Goal: Use online tool/utility: Utilize a website feature to perform a specific function

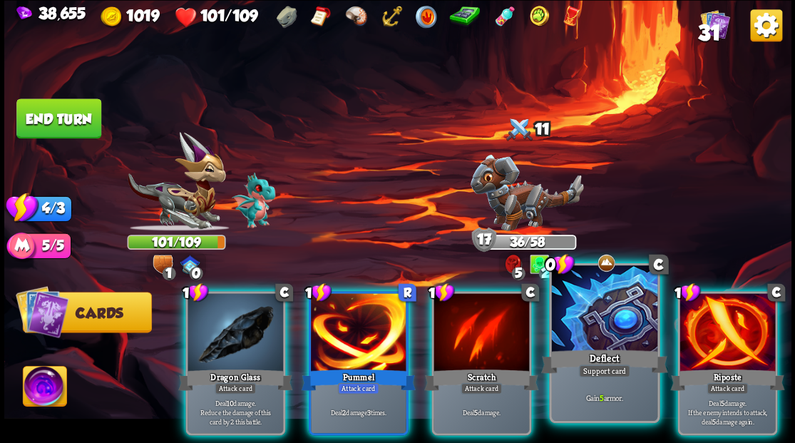
click at [594, 343] on div at bounding box center [604, 309] width 106 height 89
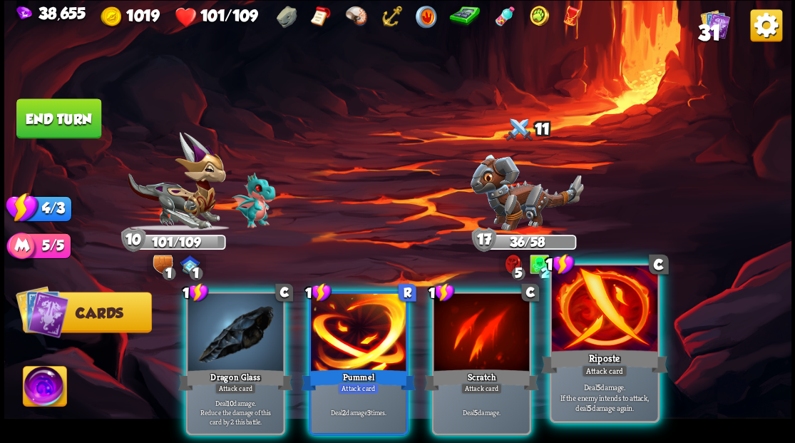
click at [594, 337] on div at bounding box center [604, 309] width 106 height 89
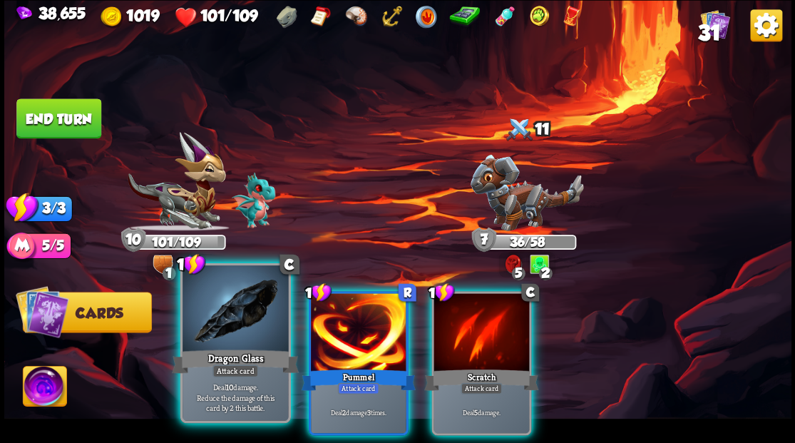
click at [213, 315] on div at bounding box center [236, 309] width 106 height 89
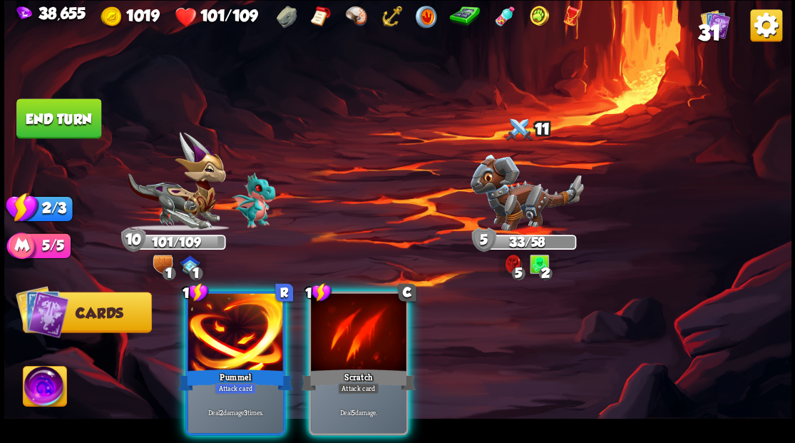
click at [218, 318] on div at bounding box center [236, 333] width 96 height 81
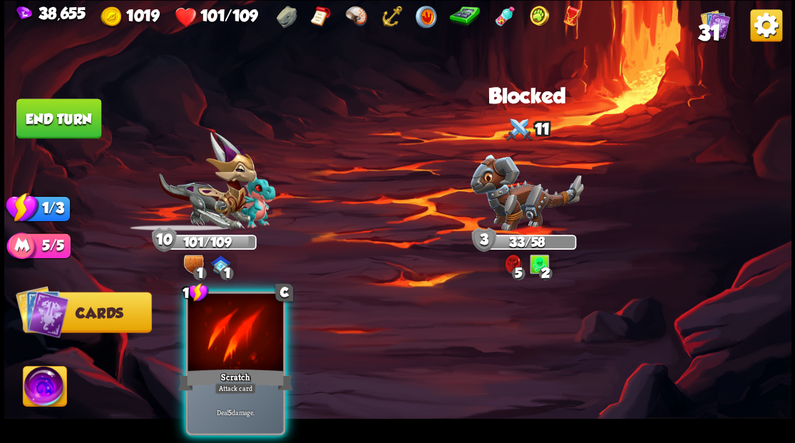
click at [218, 318] on div at bounding box center [236, 333] width 96 height 81
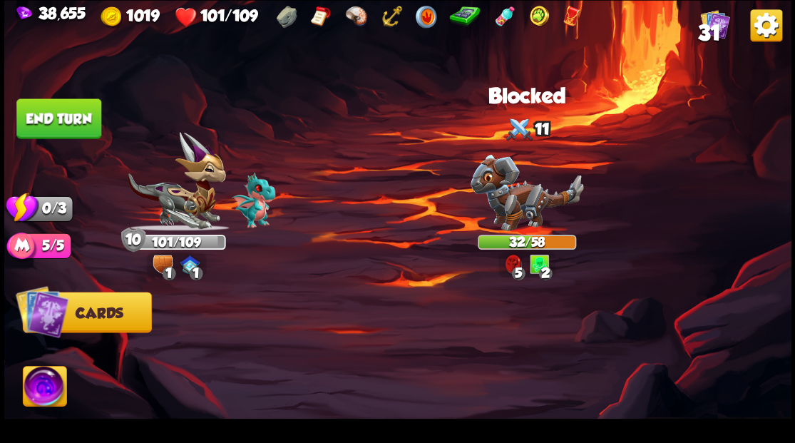
click at [87, 111] on button "End turn" at bounding box center [58, 118] width 85 height 40
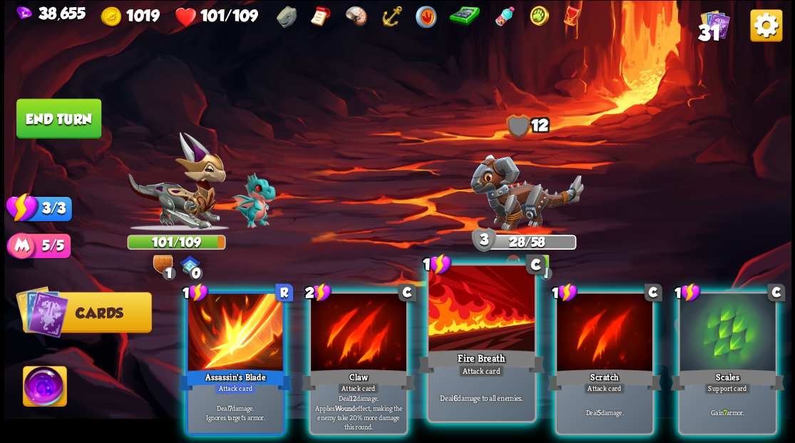
drag, startPoint x: 713, startPoint y: 309, endPoint x: 509, endPoint y: 307, distance: 204.0
click at [713, 308] on div at bounding box center [728, 333] width 96 height 81
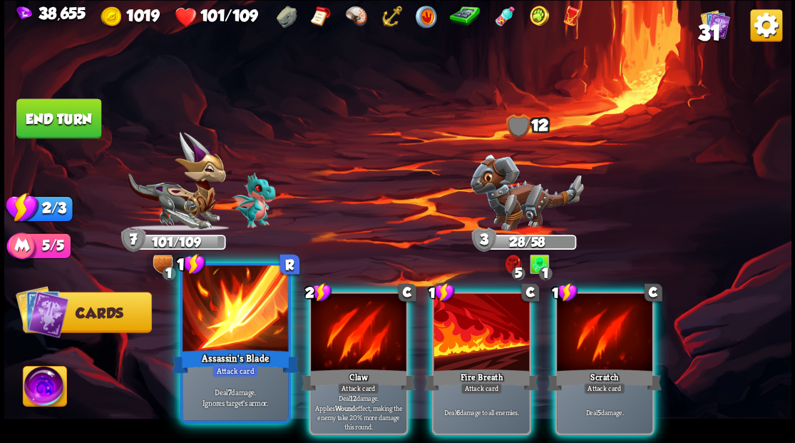
click at [221, 324] on div at bounding box center [236, 309] width 106 height 89
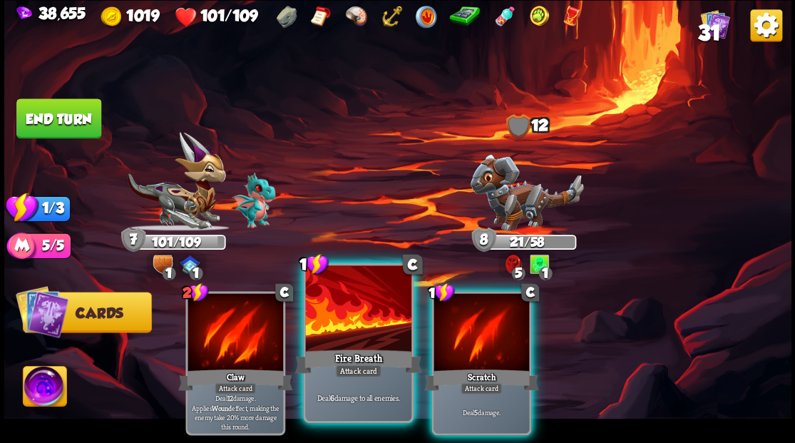
click at [341, 334] on div at bounding box center [358, 309] width 106 height 89
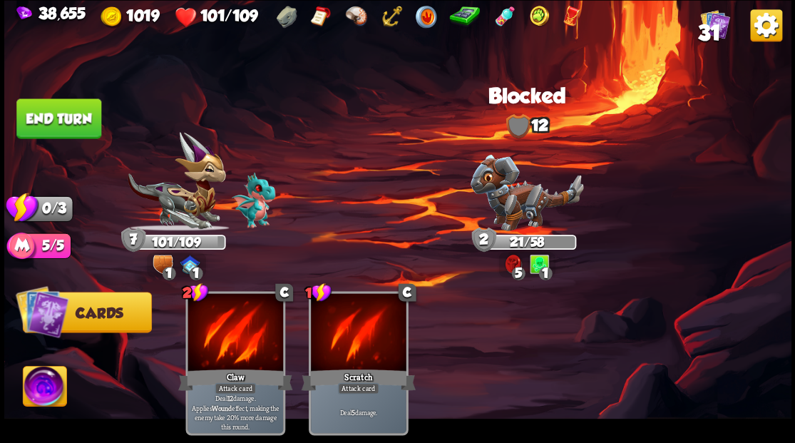
drag, startPoint x: 41, startPoint y: 111, endPoint x: 197, endPoint y: 138, distance: 158.6
click at [47, 113] on button "End turn" at bounding box center [58, 118] width 85 height 40
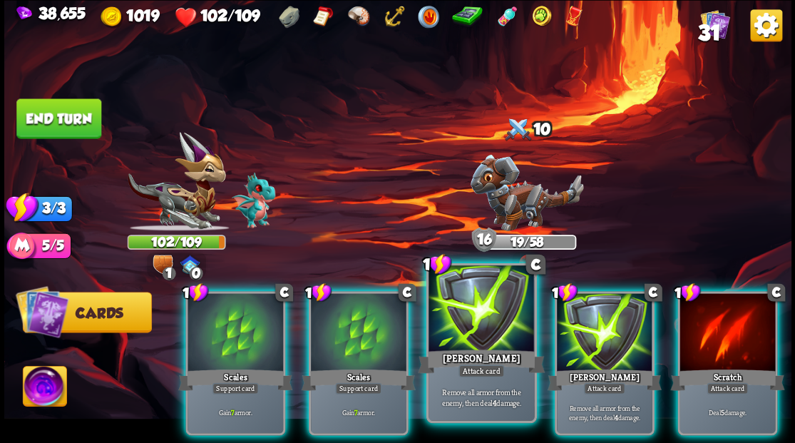
click at [459, 335] on div at bounding box center [482, 309] width 106 height 89
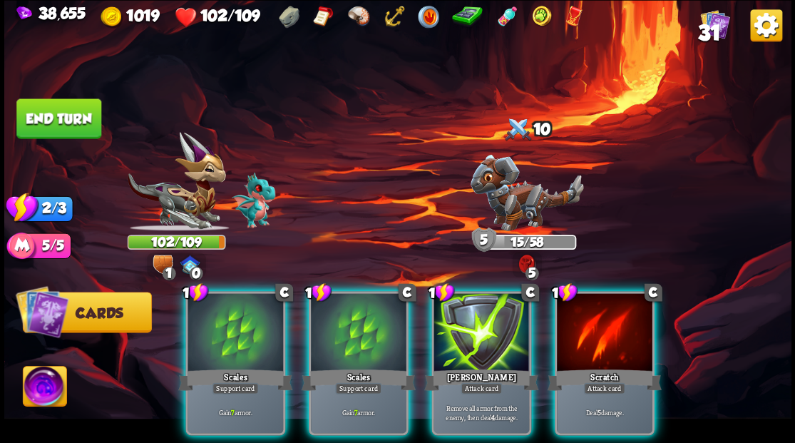
click at [459, 335] on div at bounding box center [482, 333] width 96 height 81
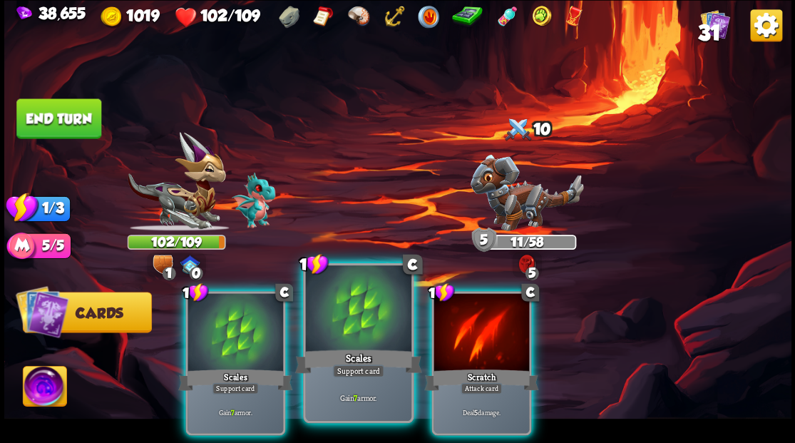
click at [368, 330] on div at bounding box center [358, 309] width 106 height 89
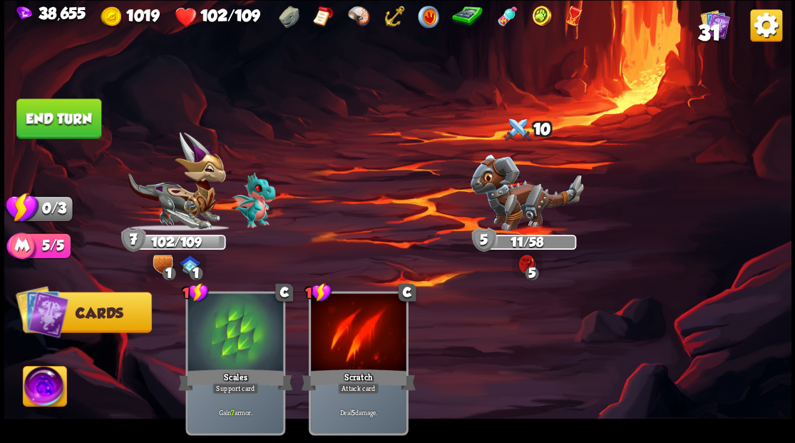
drag, startPoint x: 39, startPoint y: 122, endPoint x: 193, endPoint y: 128, distance: 154.2
click at [39, 123] on button "End turn" at bounding box center [58, 118] width 85 height 40
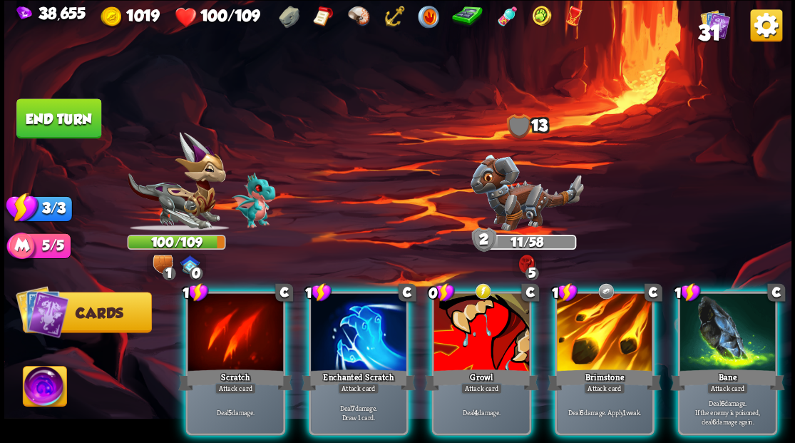
click at [357, 336] on div at bounding box center [359, 333] width 96 height 81
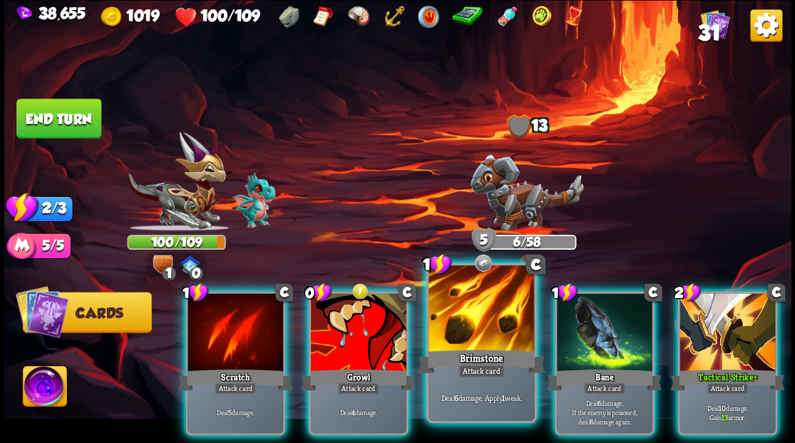
click at [510, 347] on div "Brimstone" at bounding box center [481, 361] width 127 height 29
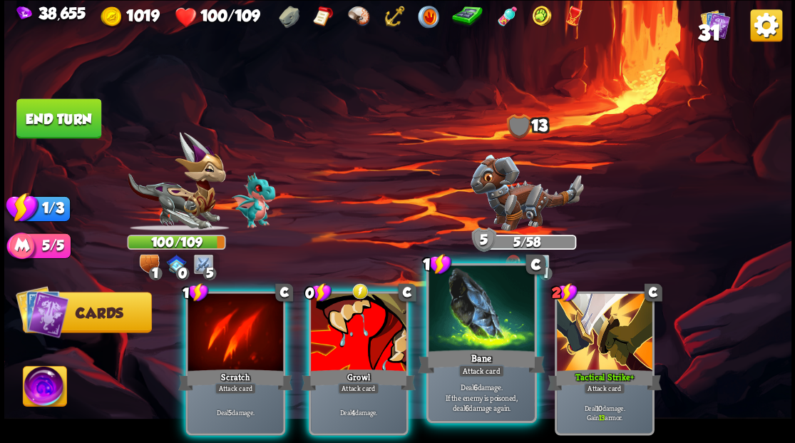
click at [445, 333] on div at bounding box center [482, 309] width 106 height 89
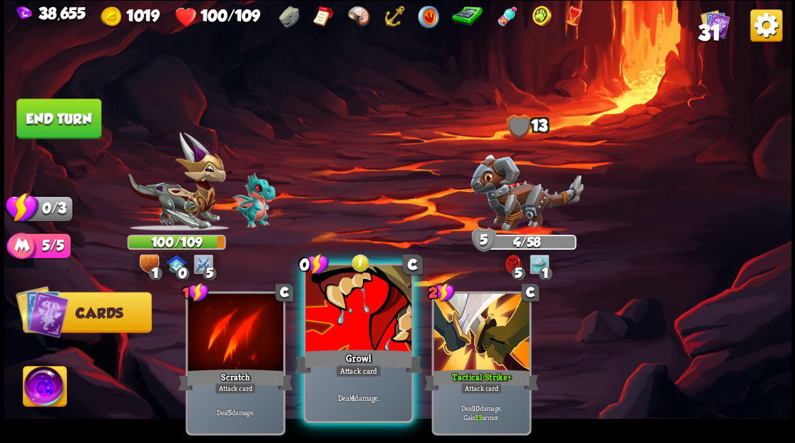
click at [330, 352] on div "Growl" at bounding box center [358, 361] width 127 height 29
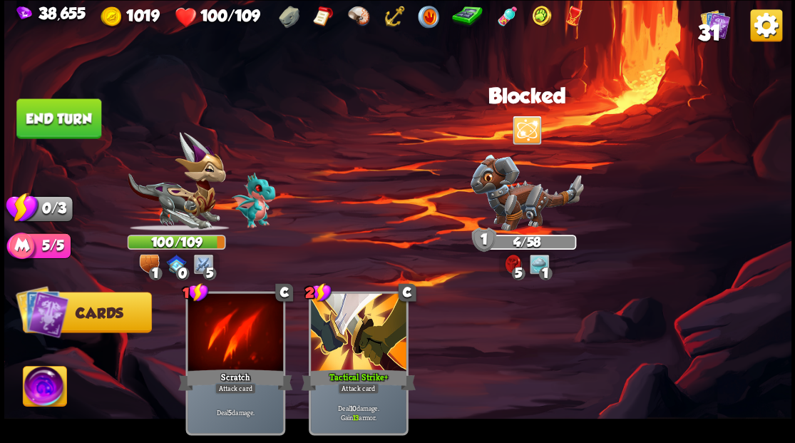
click at [39, 128] on button "End turn" at bounding box center [58, 118] width 85 height 40
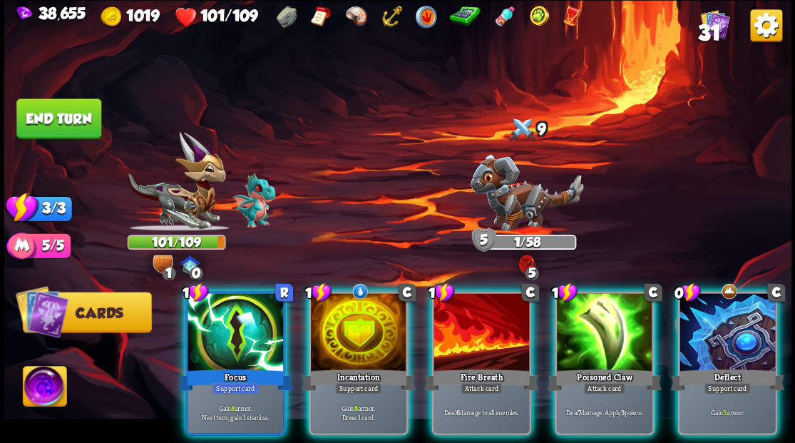
click at [364, 317] on div at bounding box center [359, 333] width 96 height 81
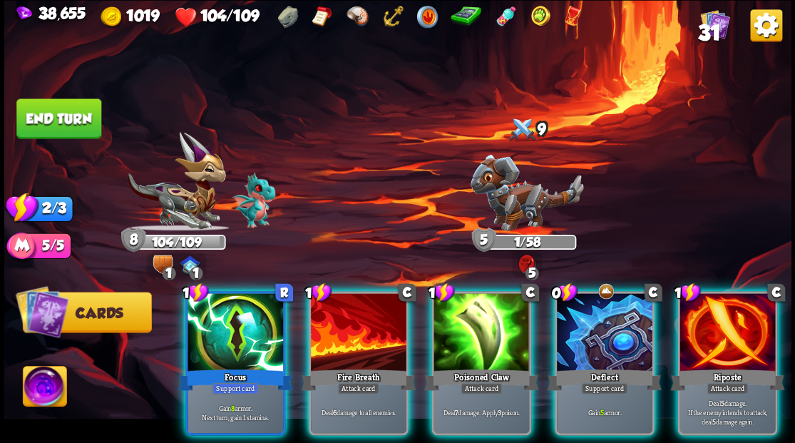
drag, startPoint x: 750, startPoint y: 324, endPoint x: 743, endPoint y: 322, distance: 8.0
click at [748, 324] on div at bounding box center [728, 333] width 96 height 81
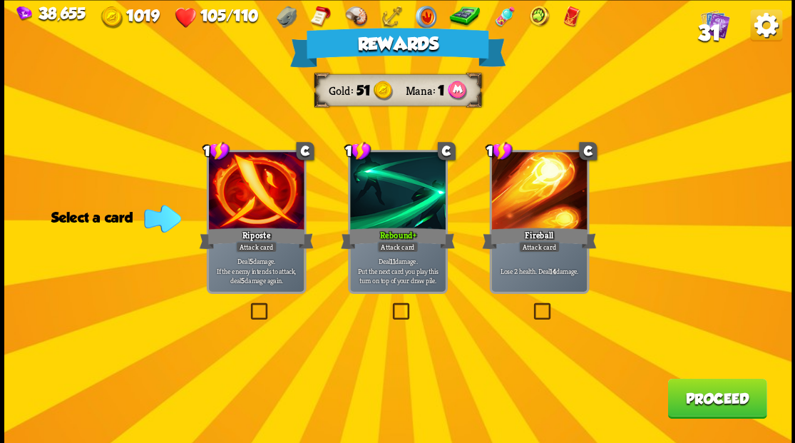
drag, startPoint x: 708, startPoint y: 396, endPoint x: 596, endPoint y: 10, distance: 401.7
click at [708, 393] on button "Proceed" at bounding box center [717, 398] width 99 height 40
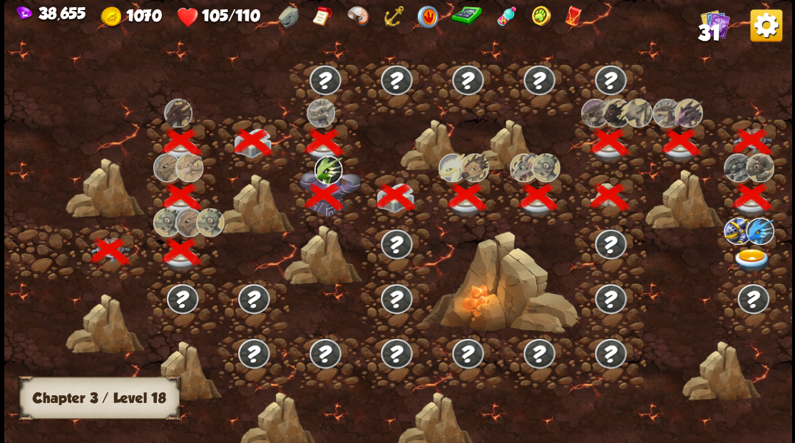
scroll to position [0, 217]
